Goal: Information Seeking & Learning: Learn about a topic

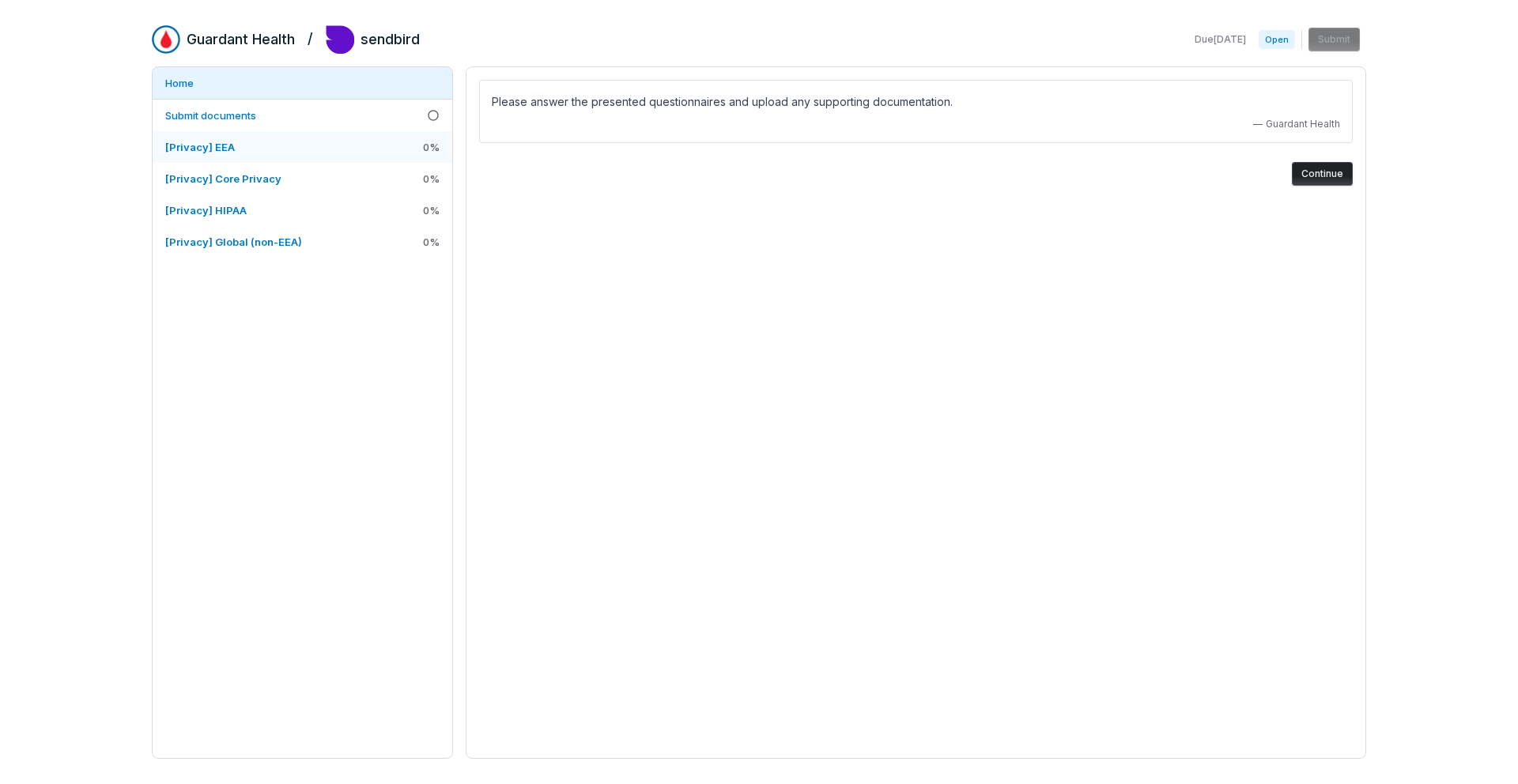
click at [202, 141] on span "[Privacy] EEA" at bounding box center [200, 147] width 70 height 13
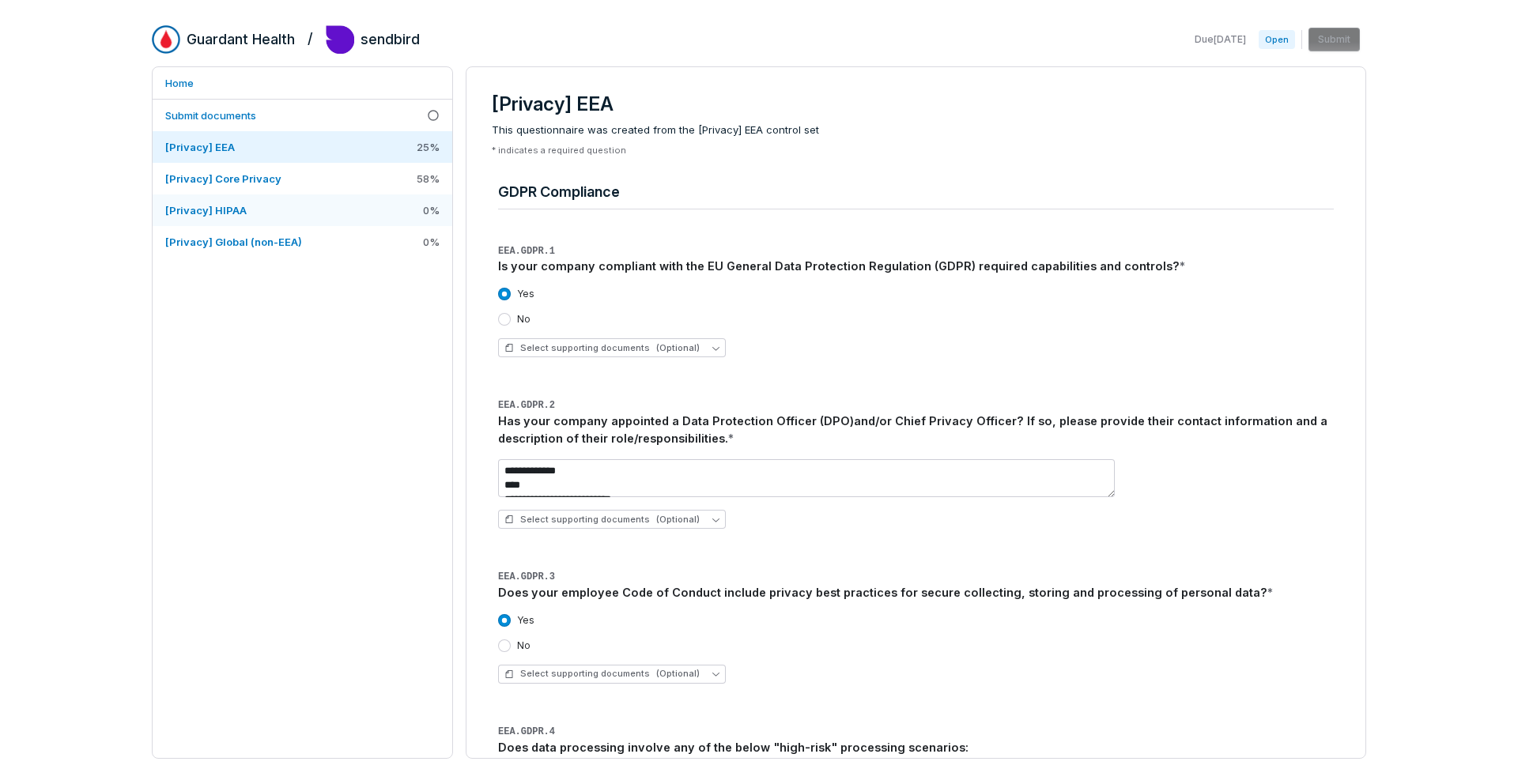
click at [217, 211] on span "[Privacy] HIPAA" at bounding box center [206, 210] width 82 height 13
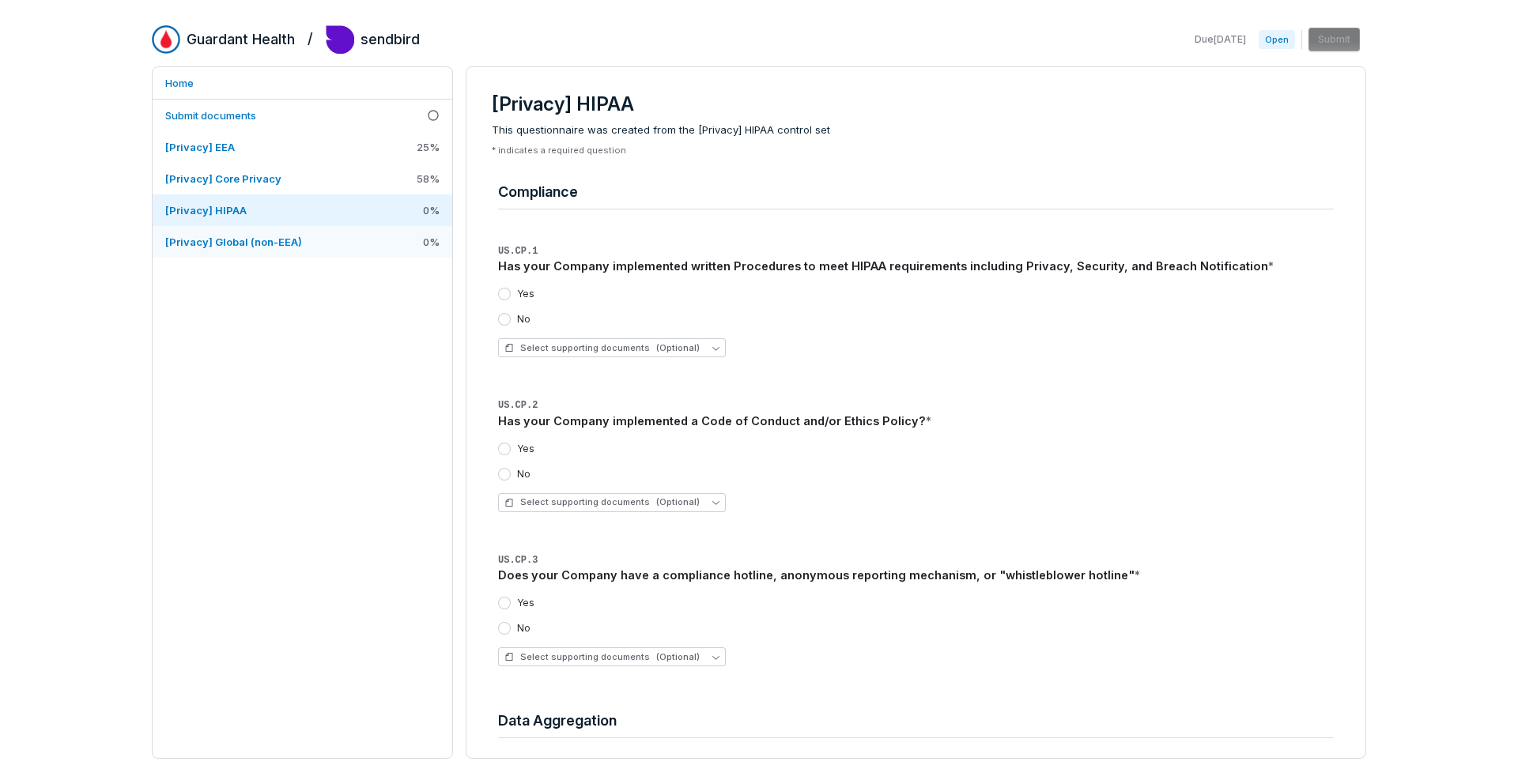
click at [212, 247] on span "[Privacy] Global (non-EEA)" at bounding box center [234, 241] width 137 height 13
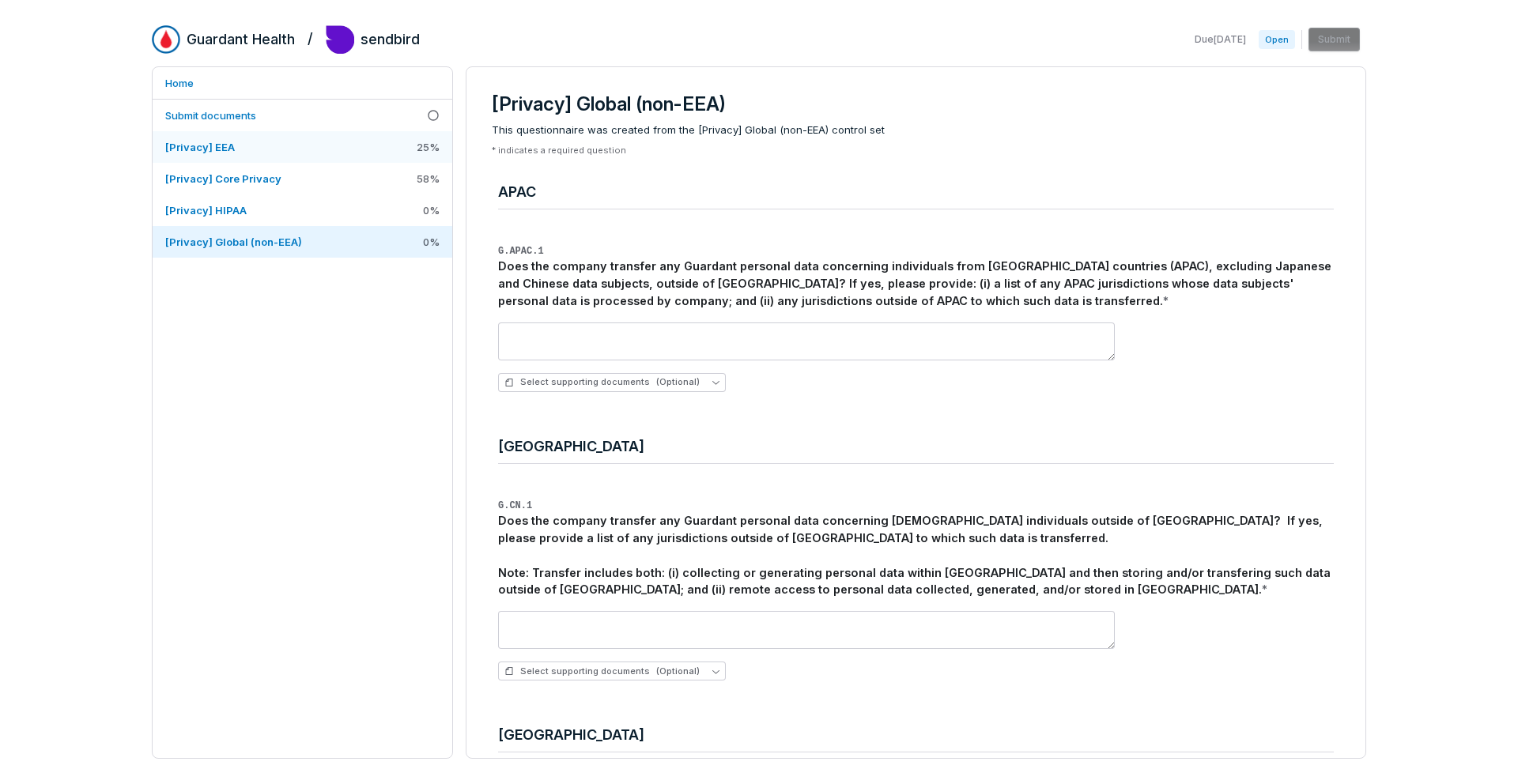
click at [213, 145] on span "[Privacy] EEA" at bounding box center [200, 147] width 70 height 13
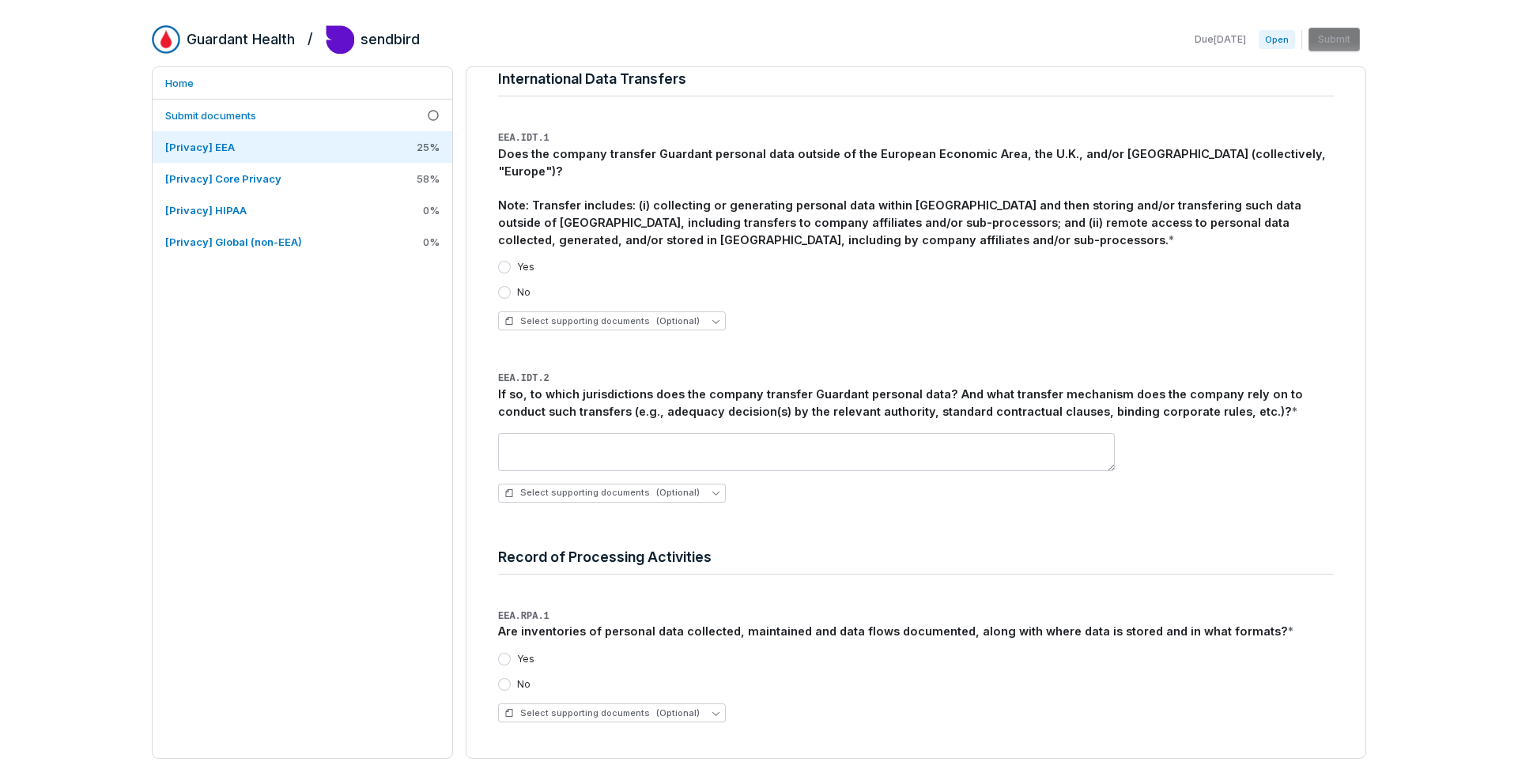
scroll to position [2022, 0]
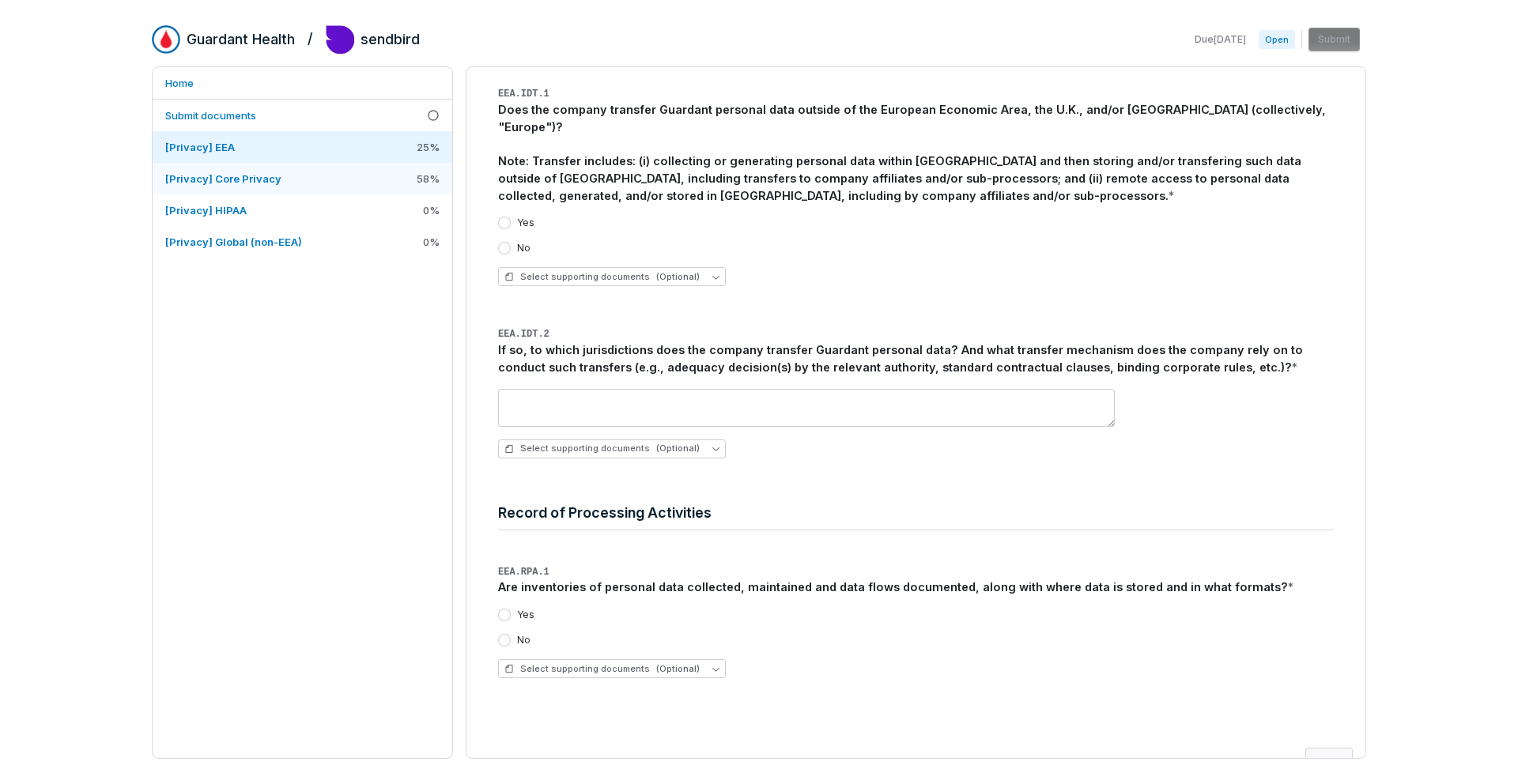
click at [213, 172] on span "[Privacy] Core Privacy" at bounding box center [223, 178] width 116 height 13
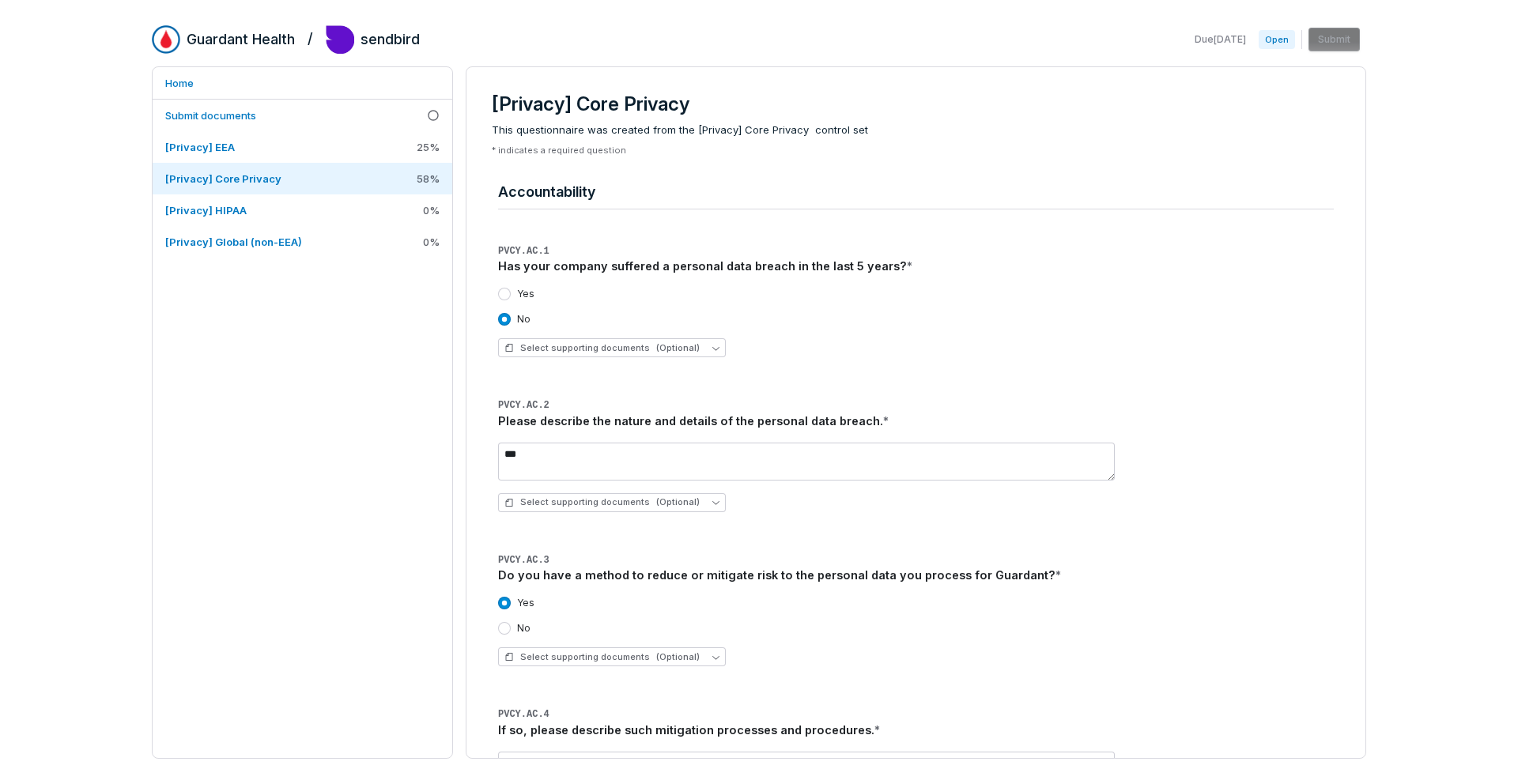
click at [1376, 226] on div "Guardant Health / sendbird Due Oct 2, 2025 Open Submit Home Submit documents [P…" at bounding box center [759, 392] width 1518 height 784
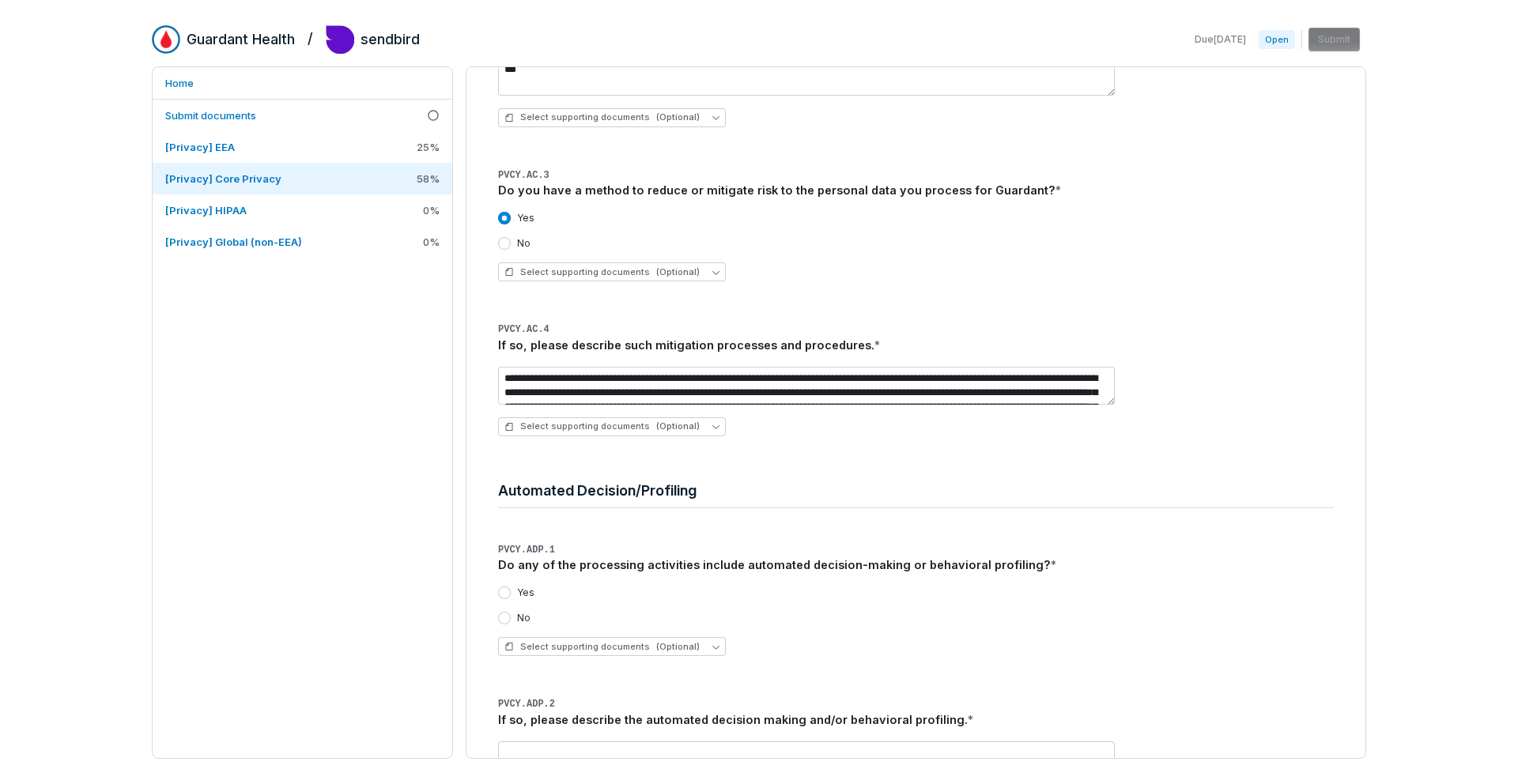
scroll to position [523, 0]
